Goal: Information Seeking & Learning: Learn about a topic

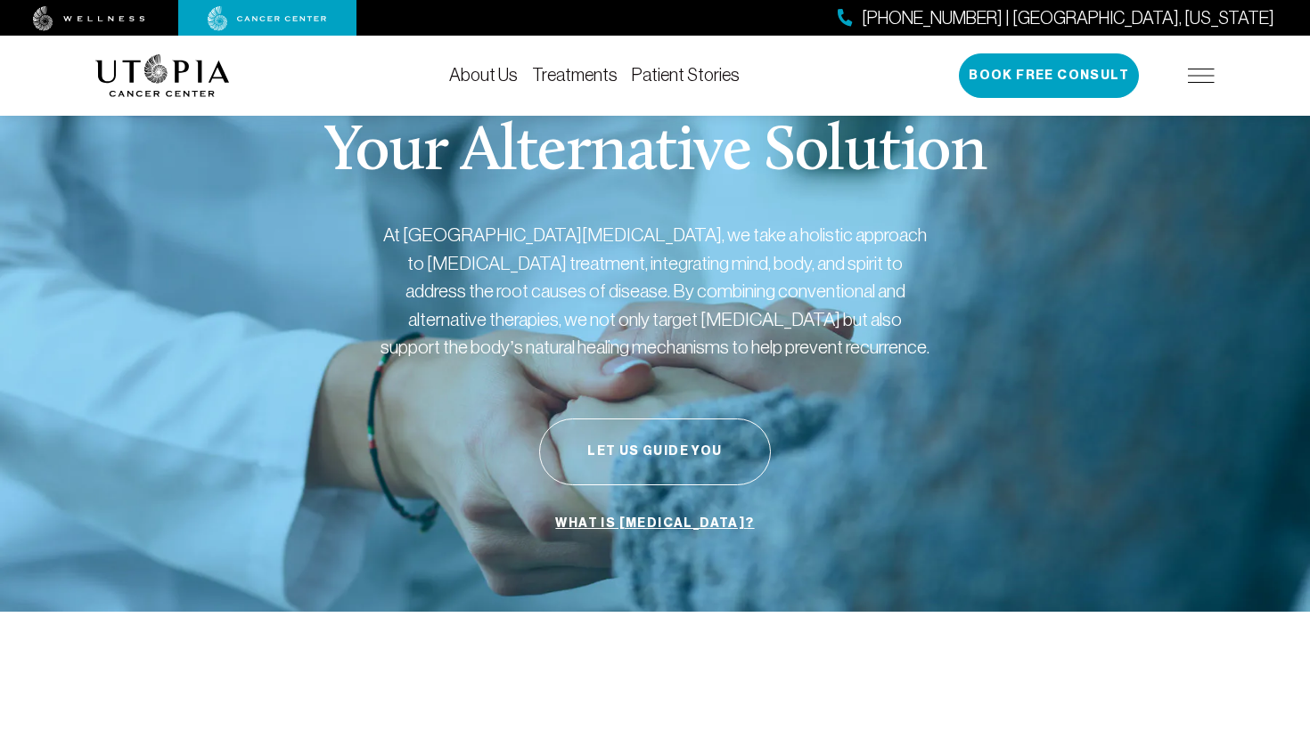
scroll to position [108, 0]
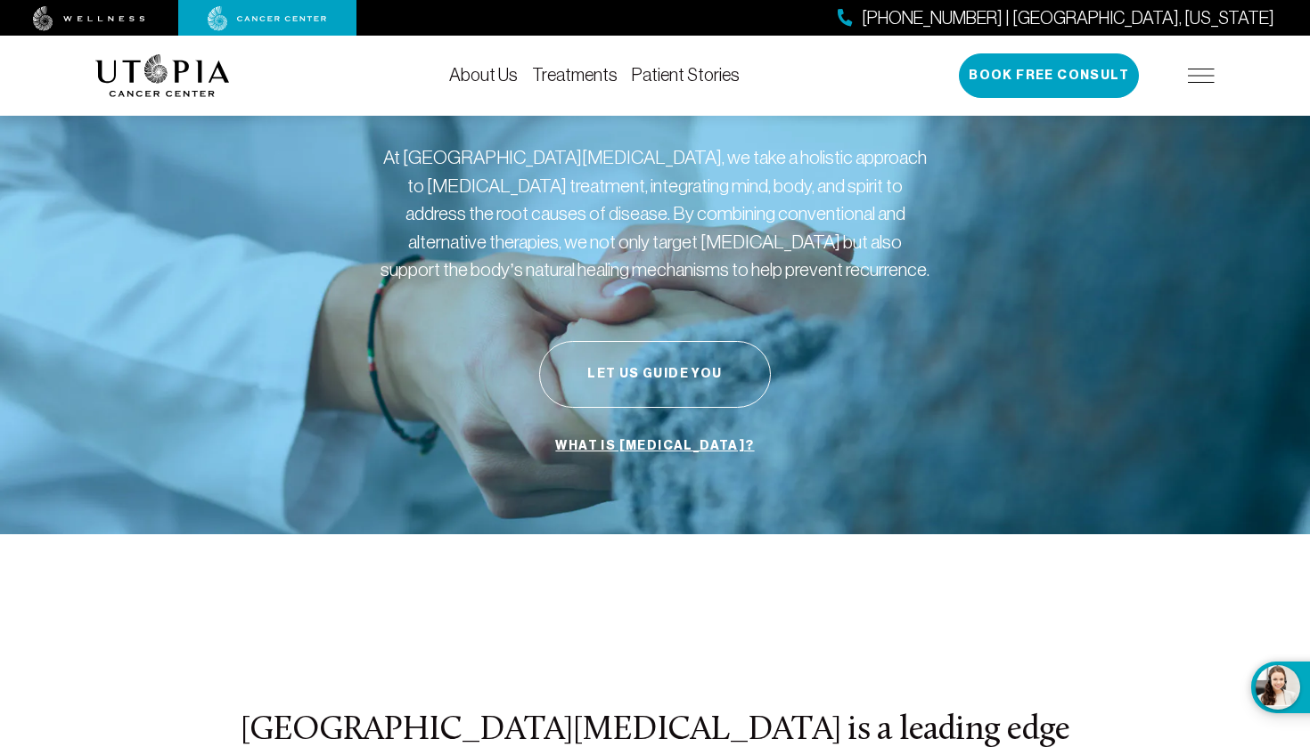
click at [569, 78] on link "Treatments" at bounding box center [575, 75] width 86 height 20
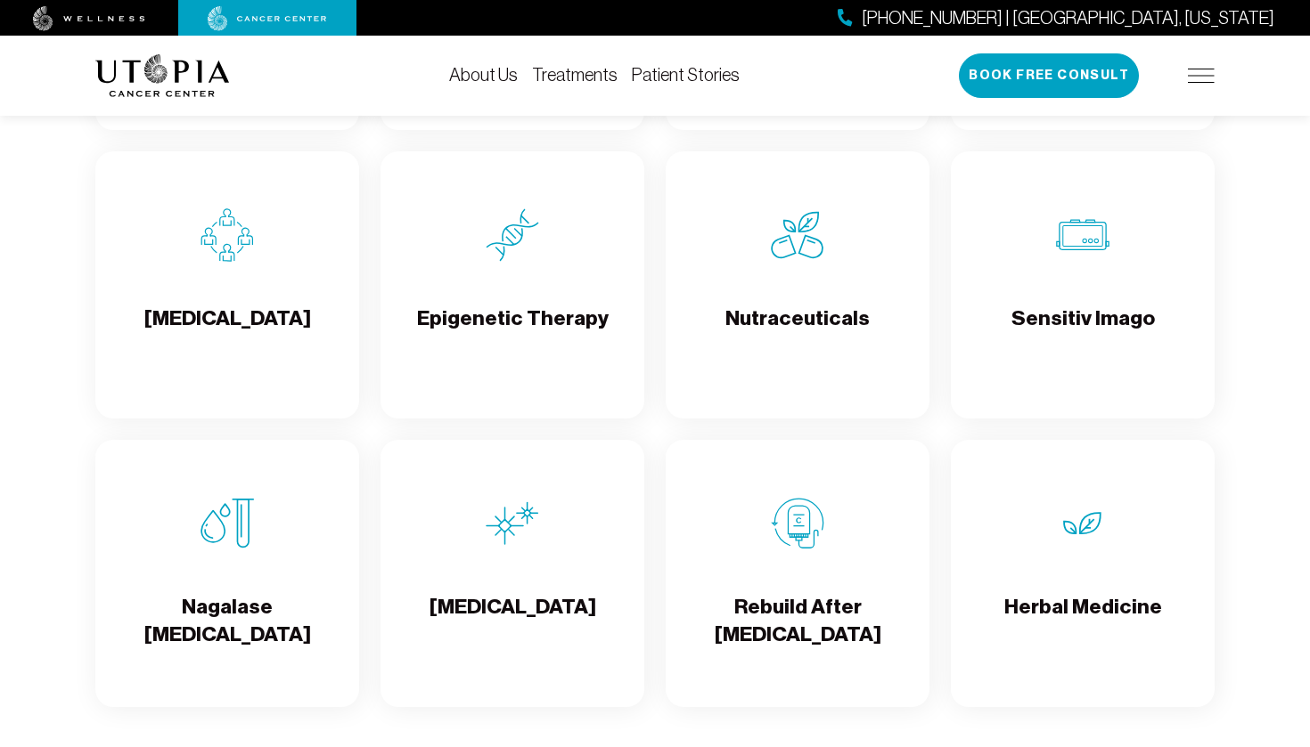
scroll to position [2982, 1]
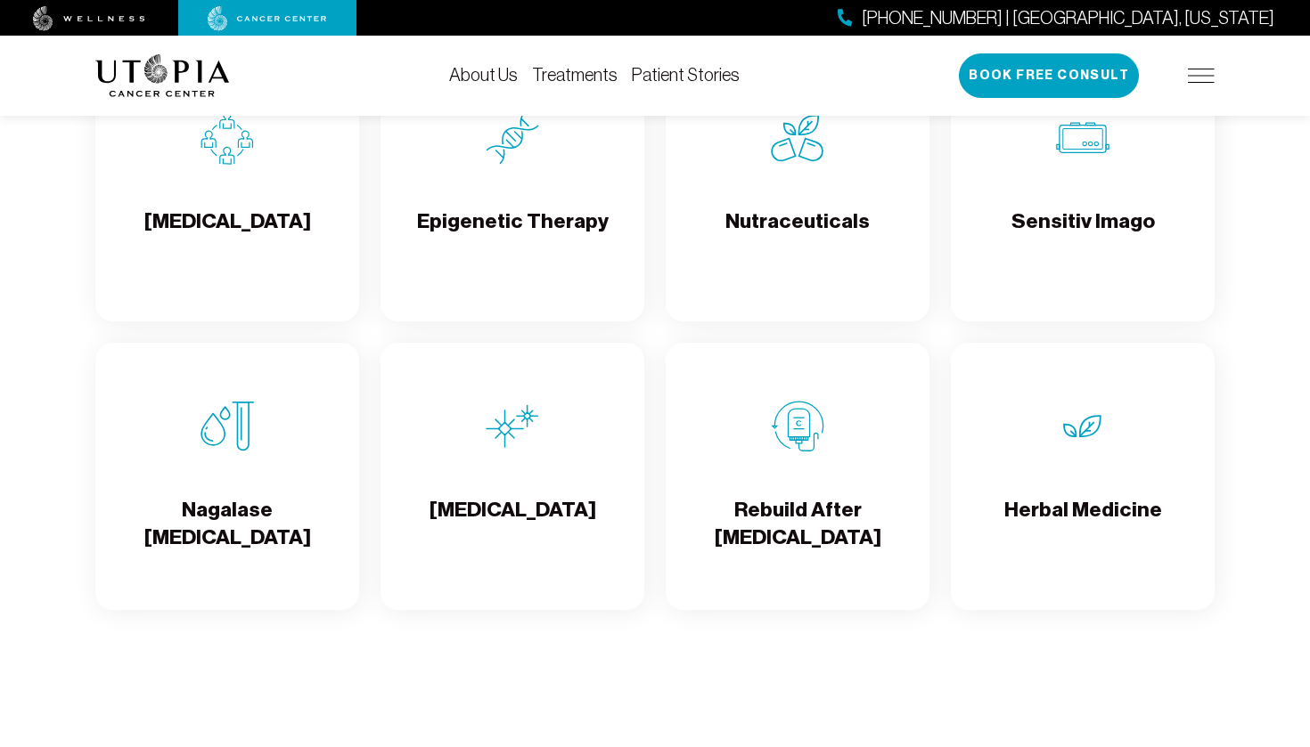
click at [515, 453] on img at bounding box center [512, 426] width 53 height 53
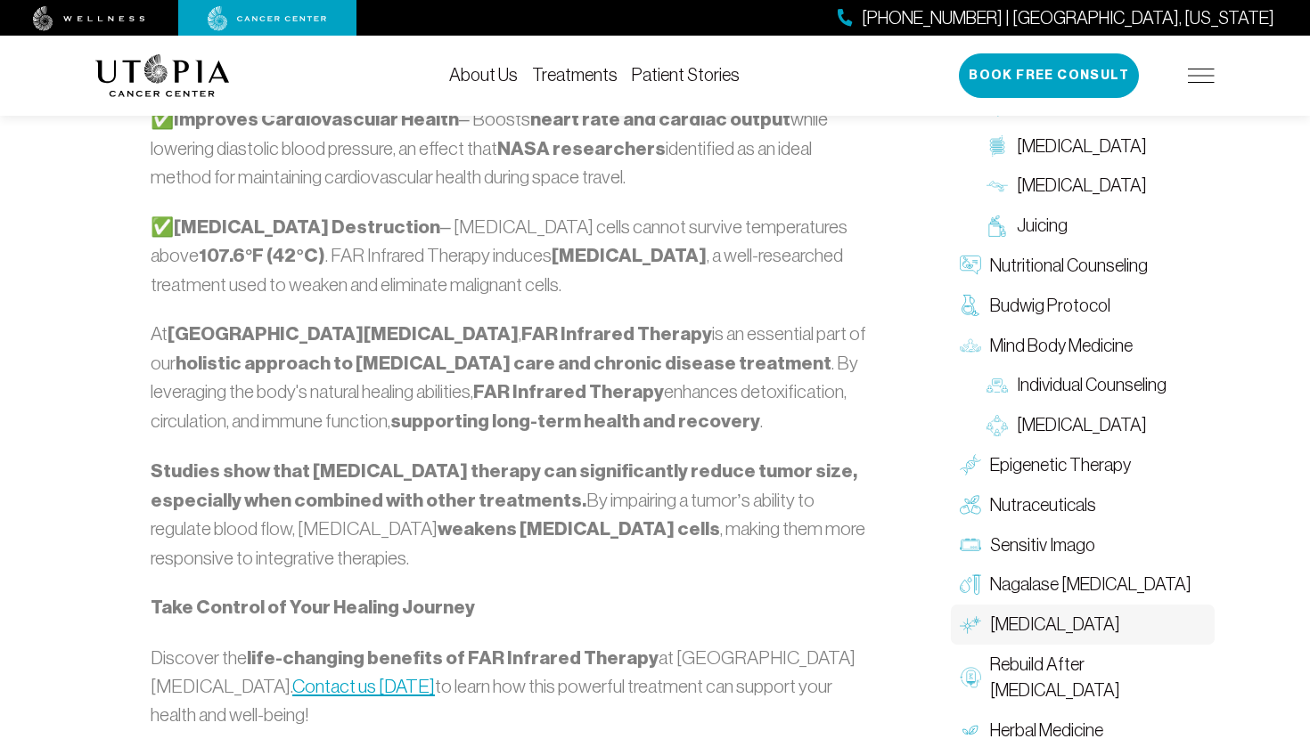
scroll to position [2053, 0]
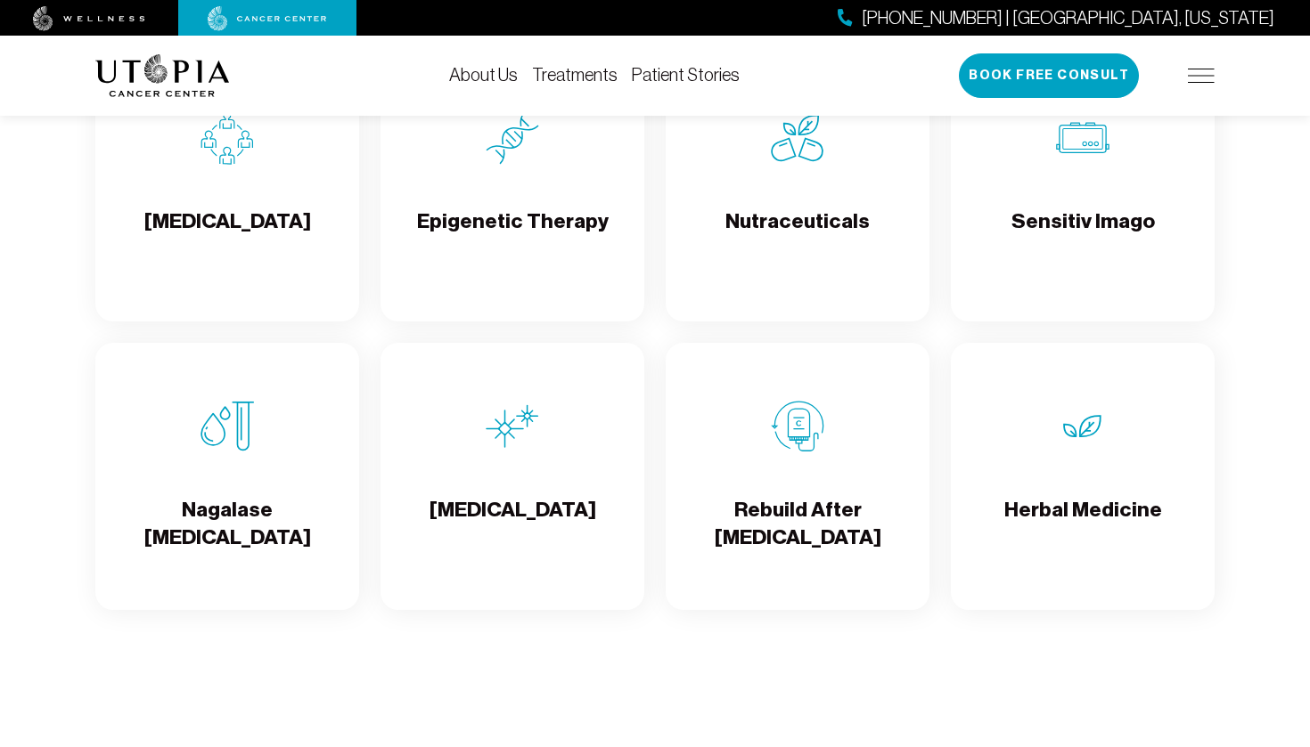
scroll to position [108, 0]
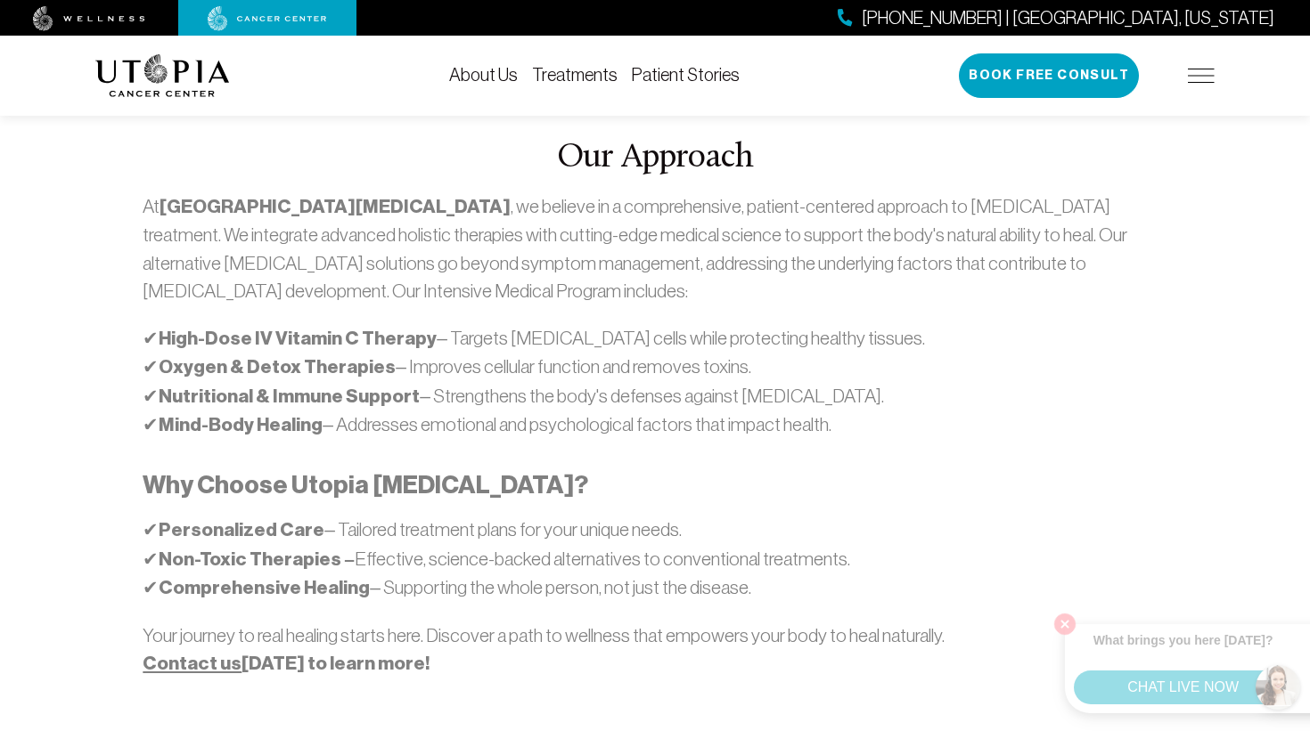
scroll to position [1061, 1]
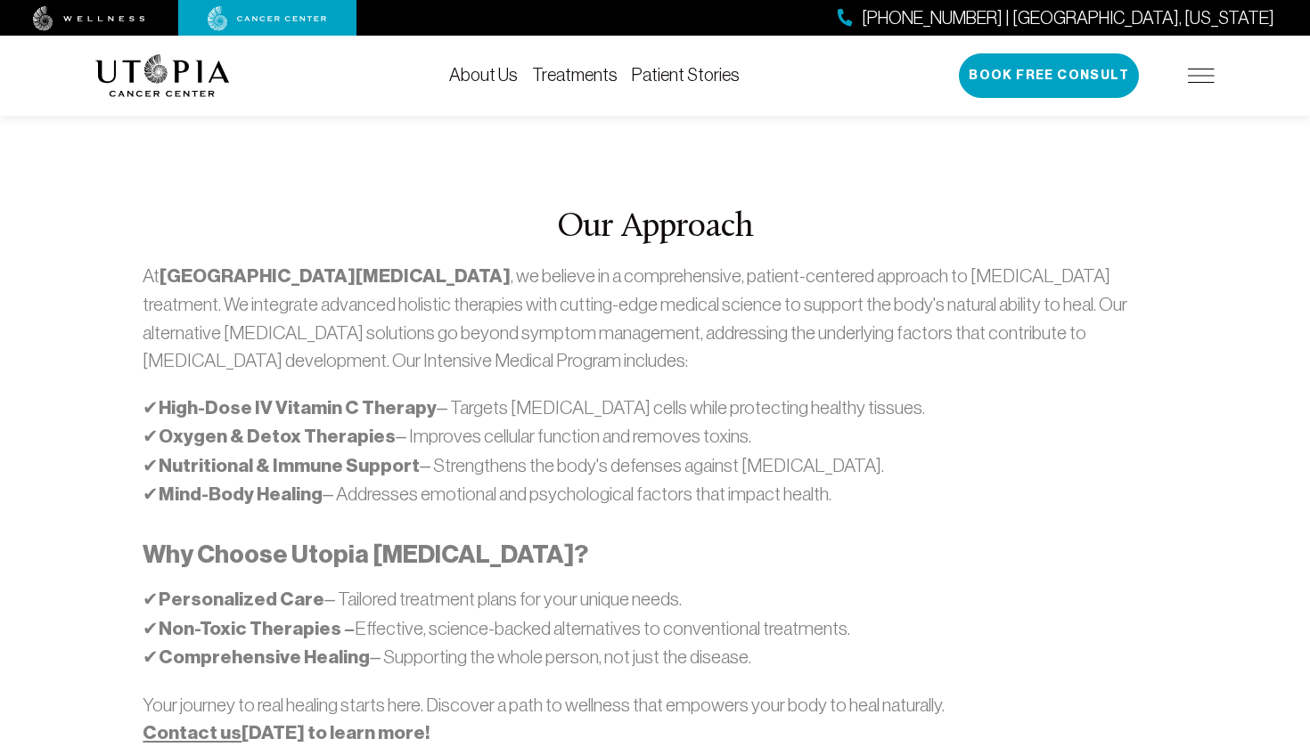
click at [555, 70] on link "Treatments" at bounding box center [575, 75] width 86 height 20
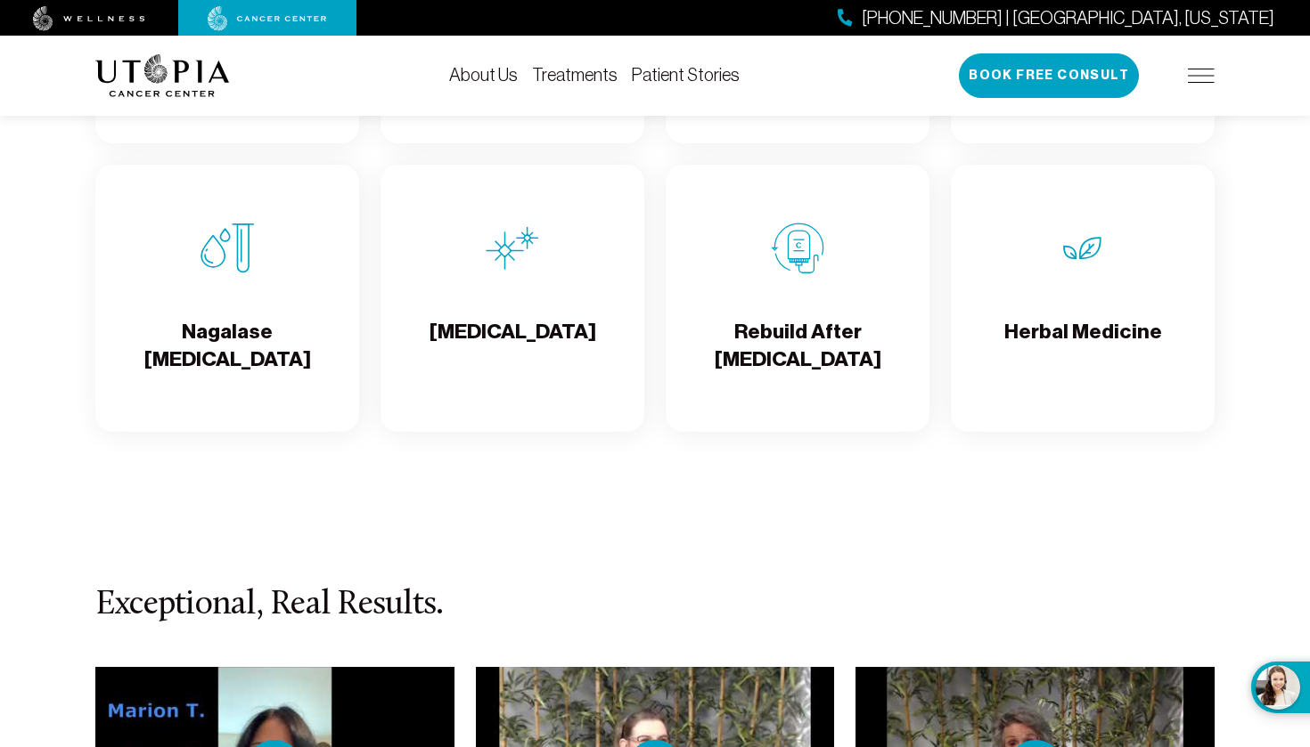
scroll to position [3216, 0]
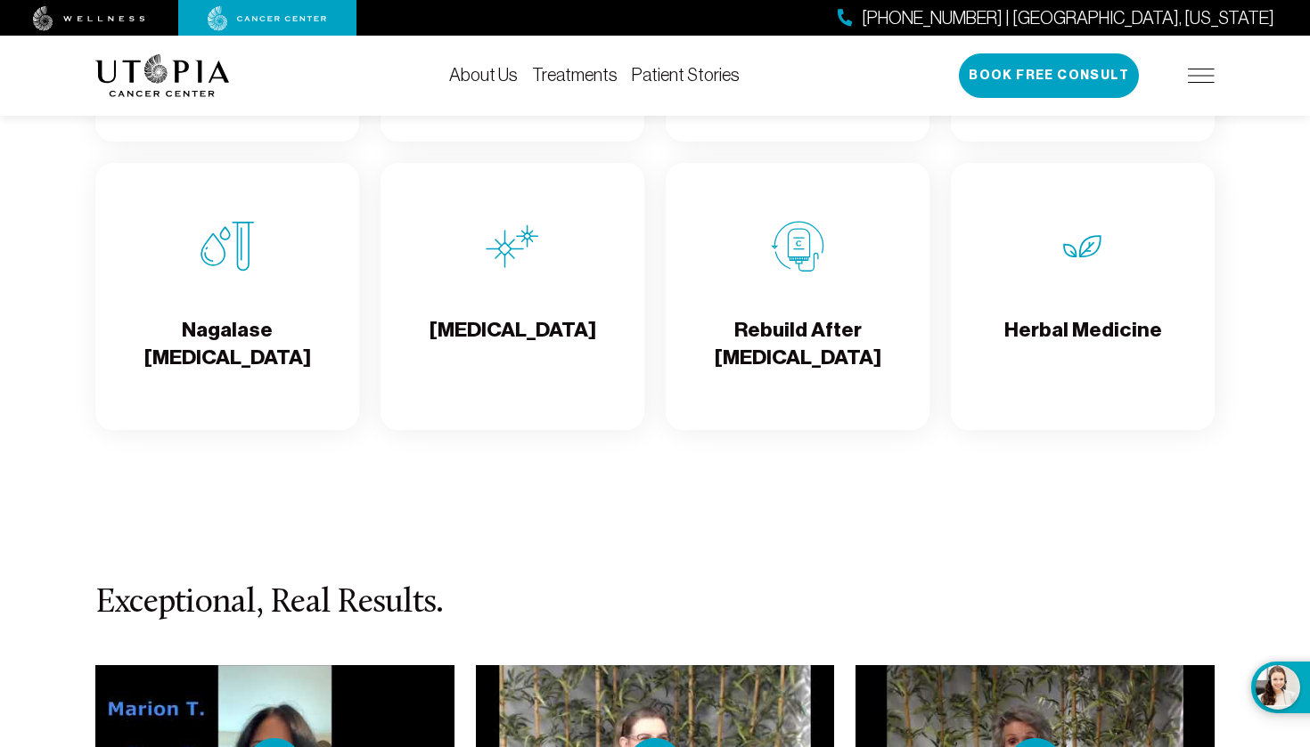
click at [486, 294] on div "[MEDICAL_DATA]" at bounding box center [512, 296] width 264 height 267
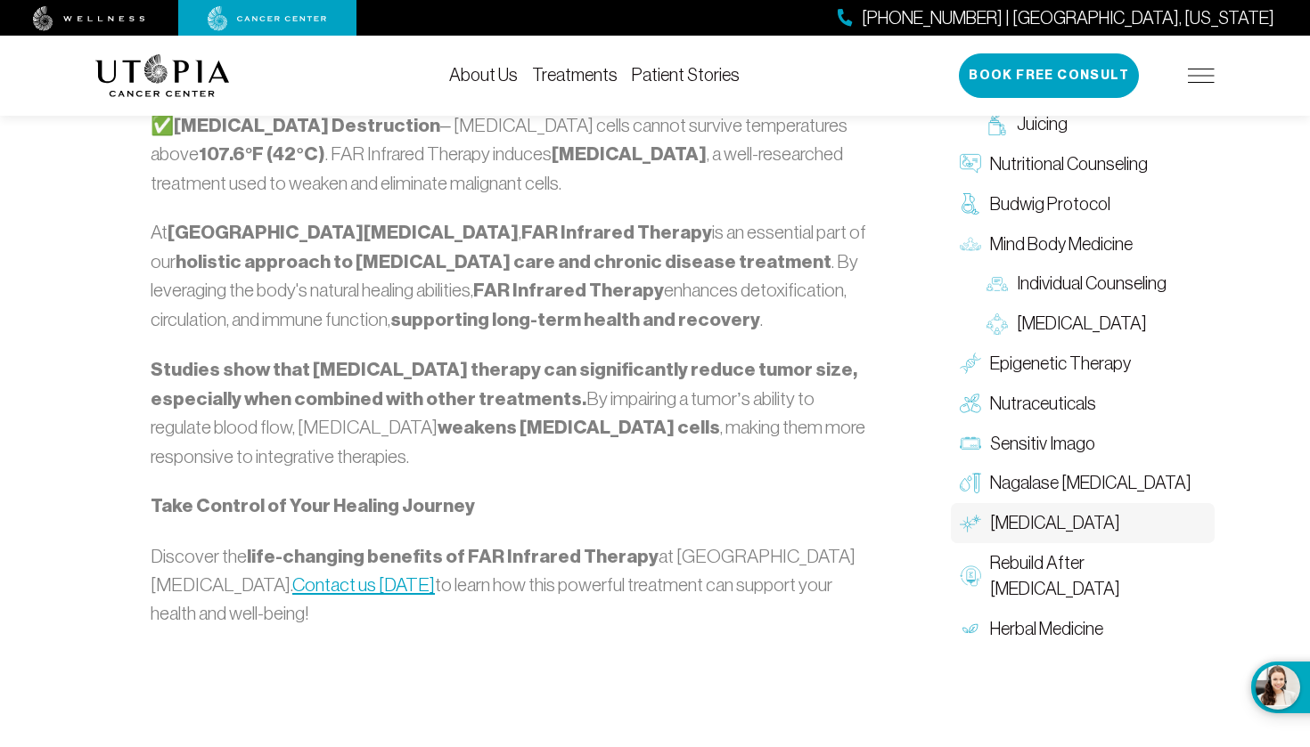
scroll to position [2270, 0]
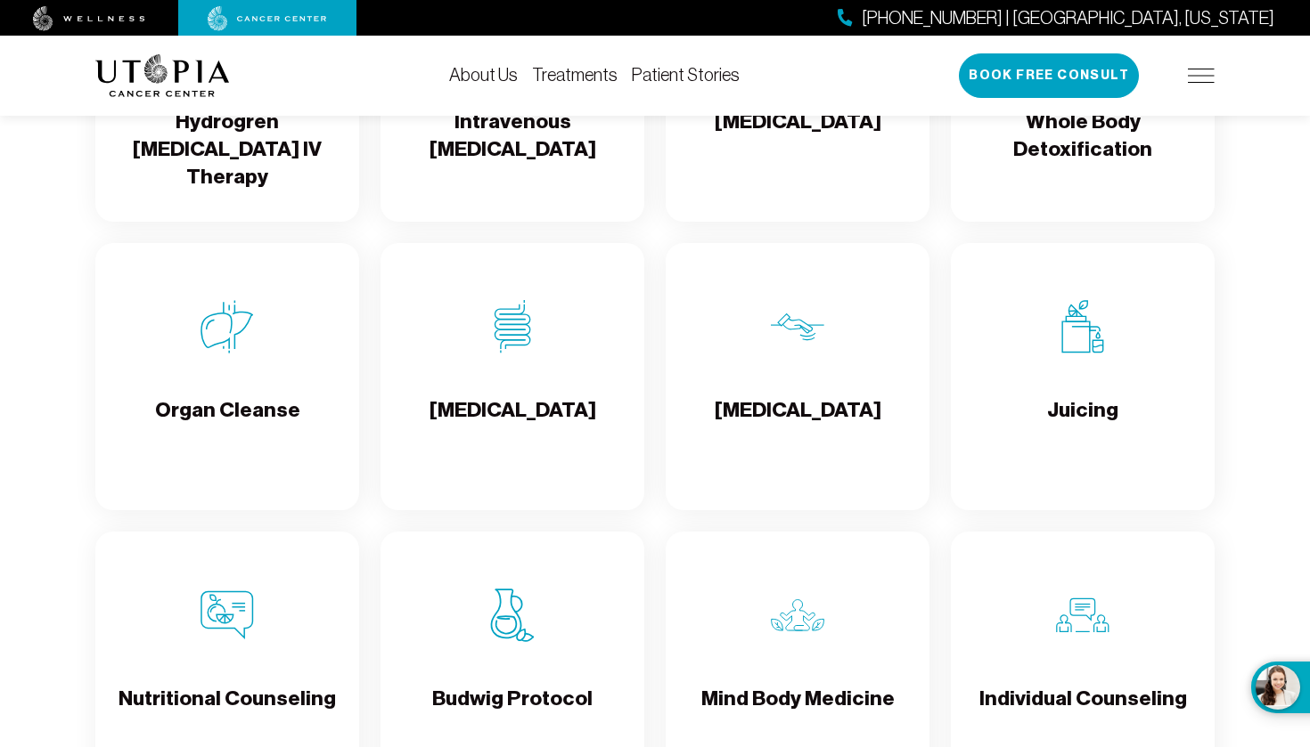
scroll to position [3216, 0]
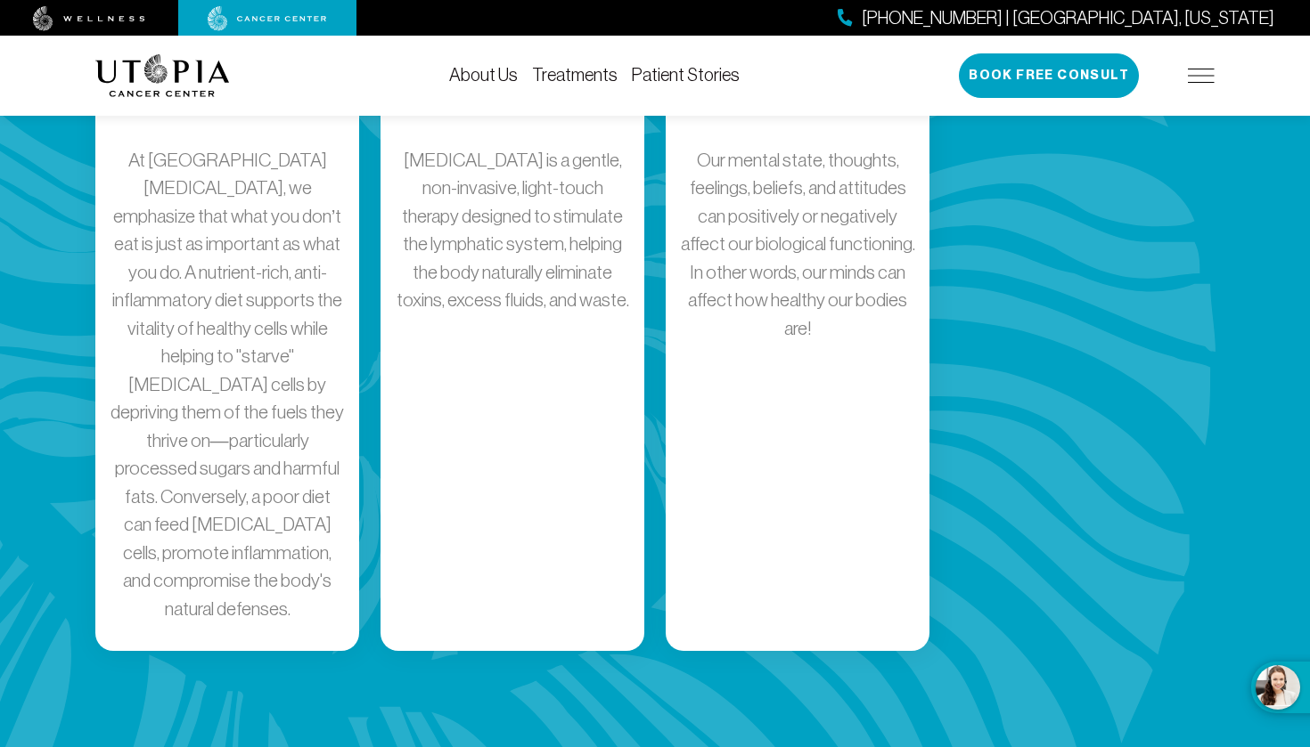
scroll to position [943, 0]
